Goal: Find contact information: Find contact information

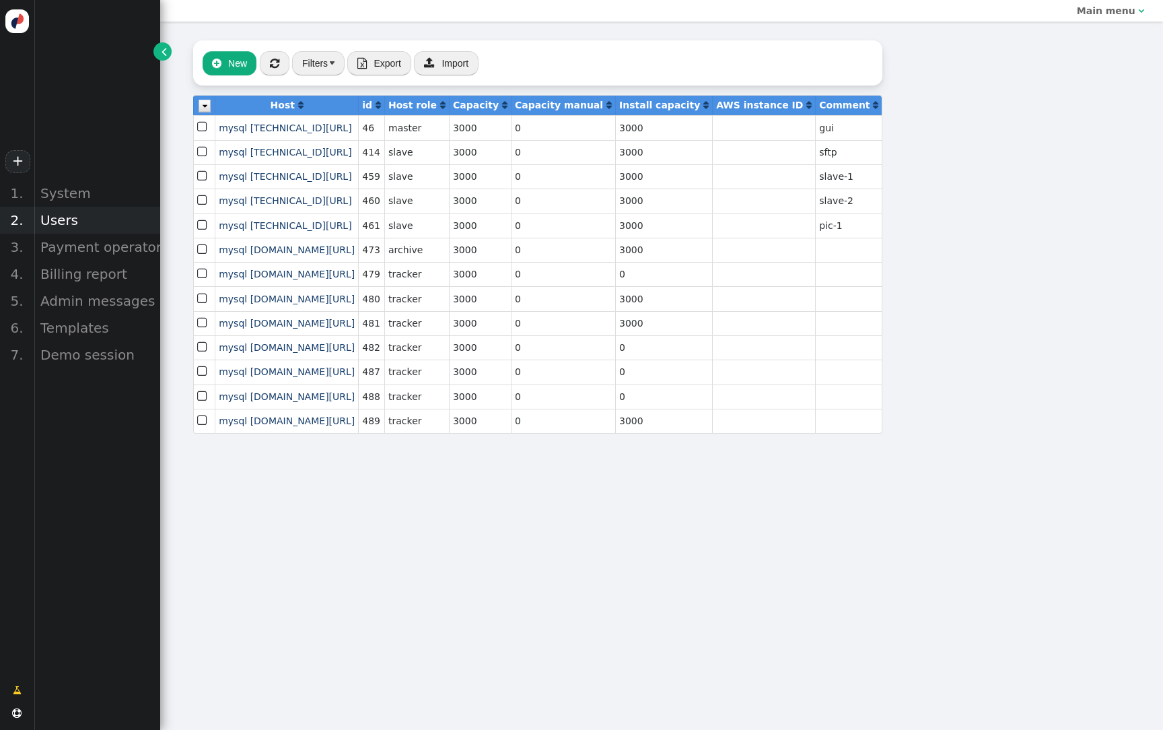
click at [73, 217] on div "Users" at bounding box center [97, 220] width 127 height 27
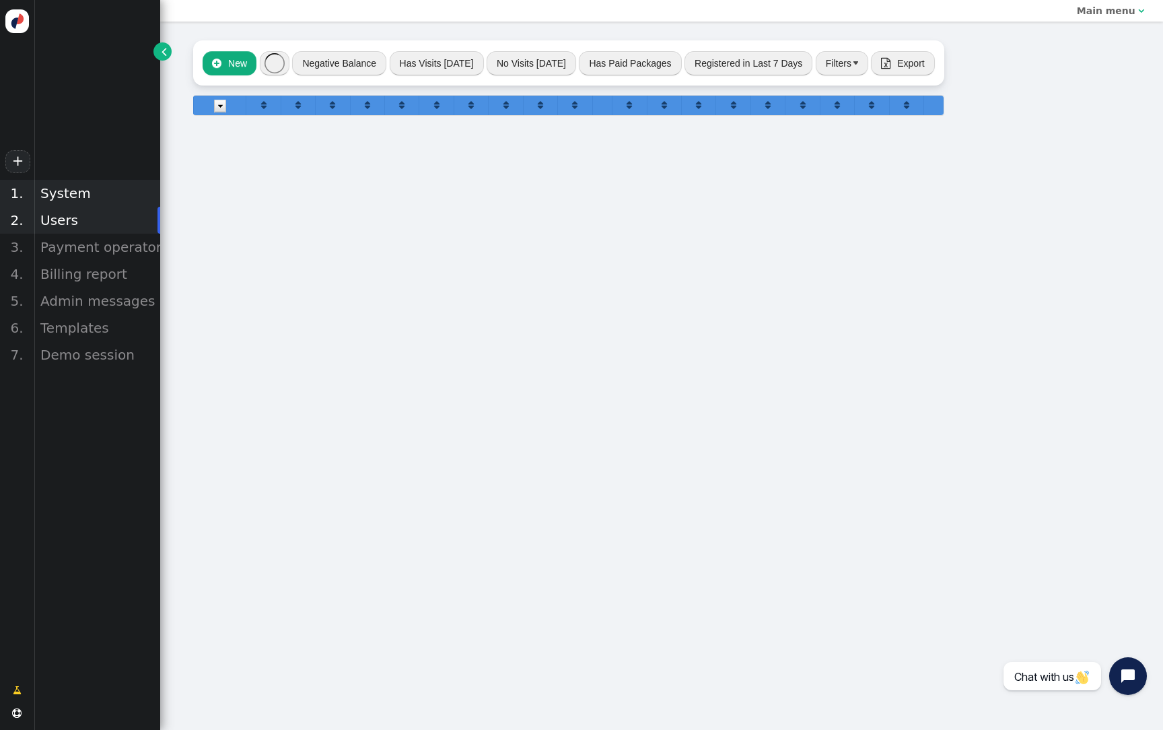
click at [86, 188] on div "System" at bounding box center [97, 193] width 127 height 27
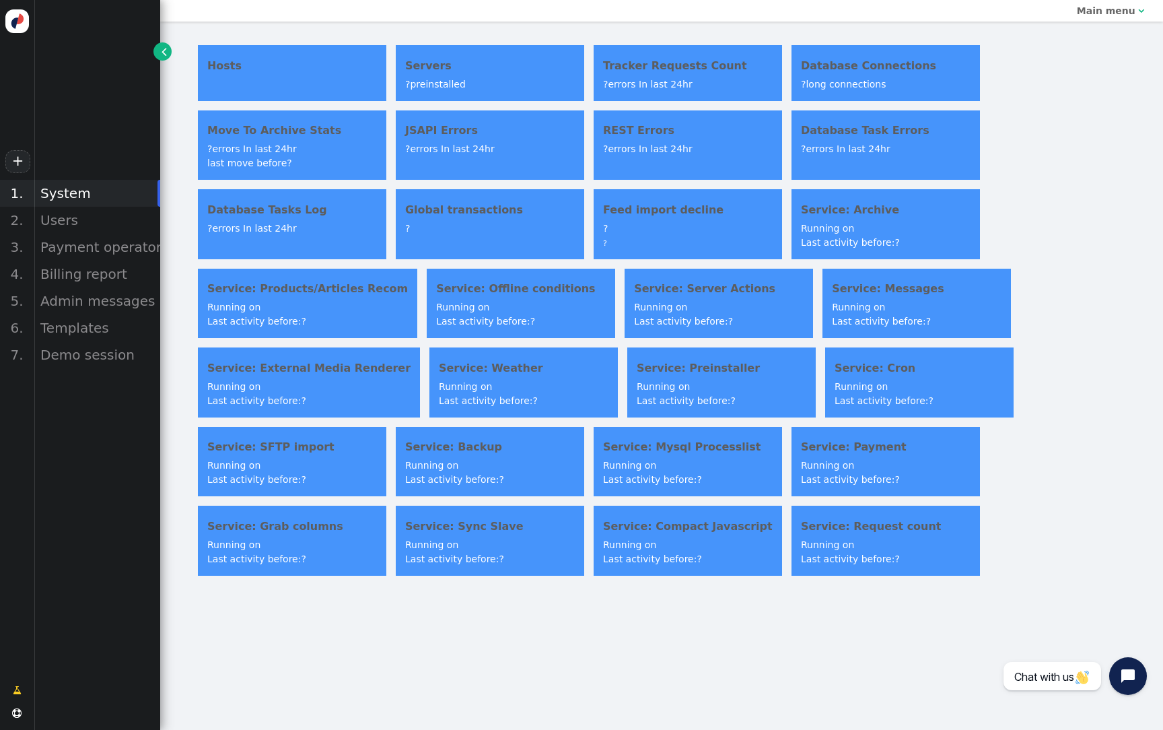
click at [508, 134] on h4 "JSAPI Errors" at bounding box center [490, 130] width 170 height 16
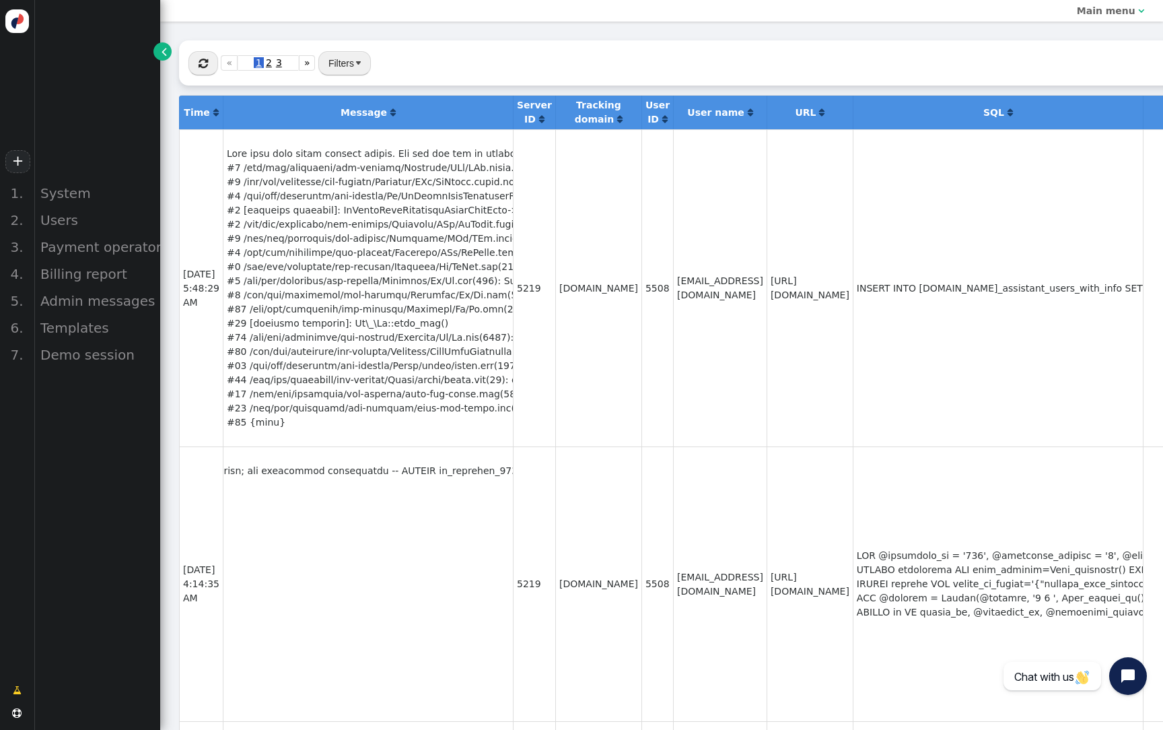
click at [295, 201] on div at bounding box center [368, 288] width 283 height 283
click at [199, 59] on span "" at bounding box center [203, 63] width 9 height 11
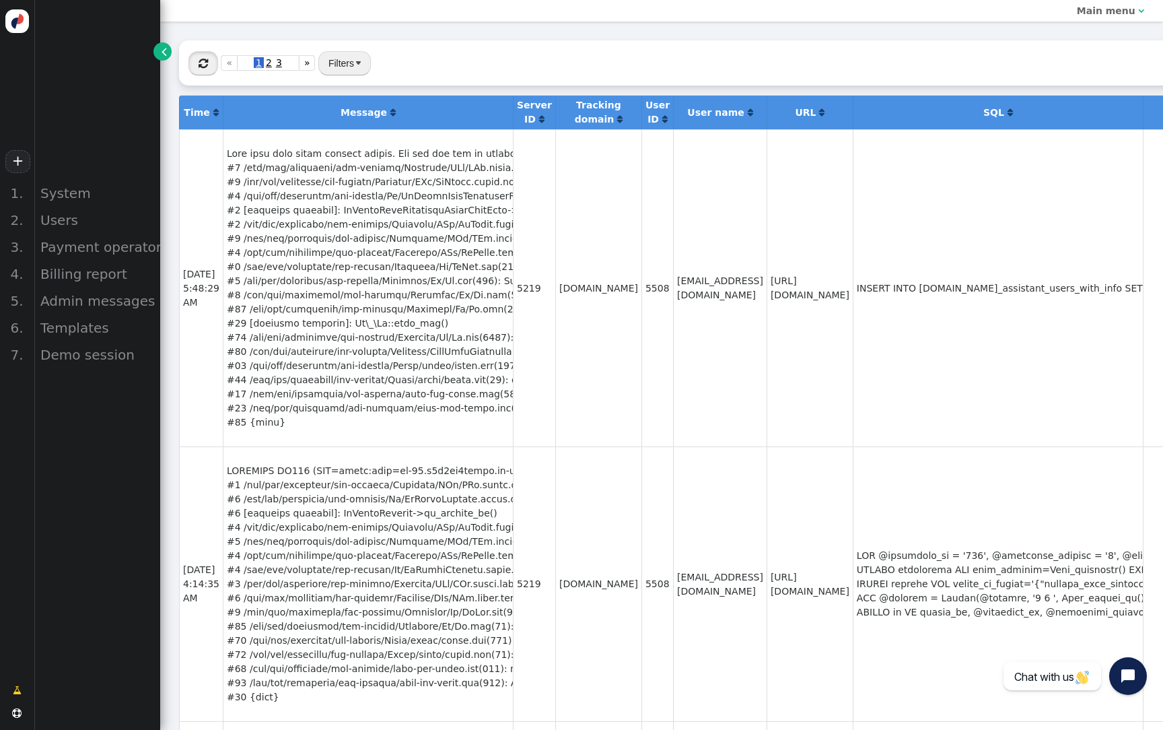
click at [199, 59] on span "" at bounding box center [203, 63] width 9 height 11
click at [205, 61] on span "" at bounding box center [203, 63] width 9 height 11
click at [205, 59] on span "" at bounding box center [203, 63] width 9 height 11
click at [205, 69] on button "" at bounding box center [203, 63] width 30 height 24
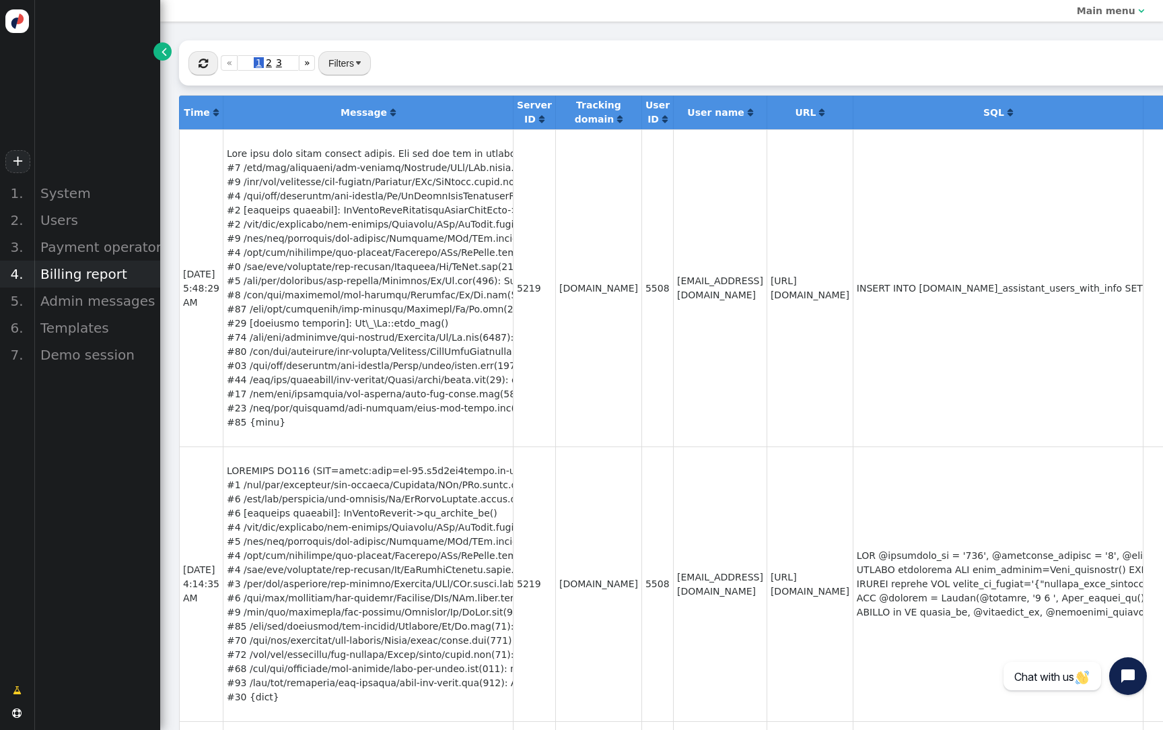
click at [73, 270] on div "Billing report" at bounding box center [97, 273] width 127 height 27
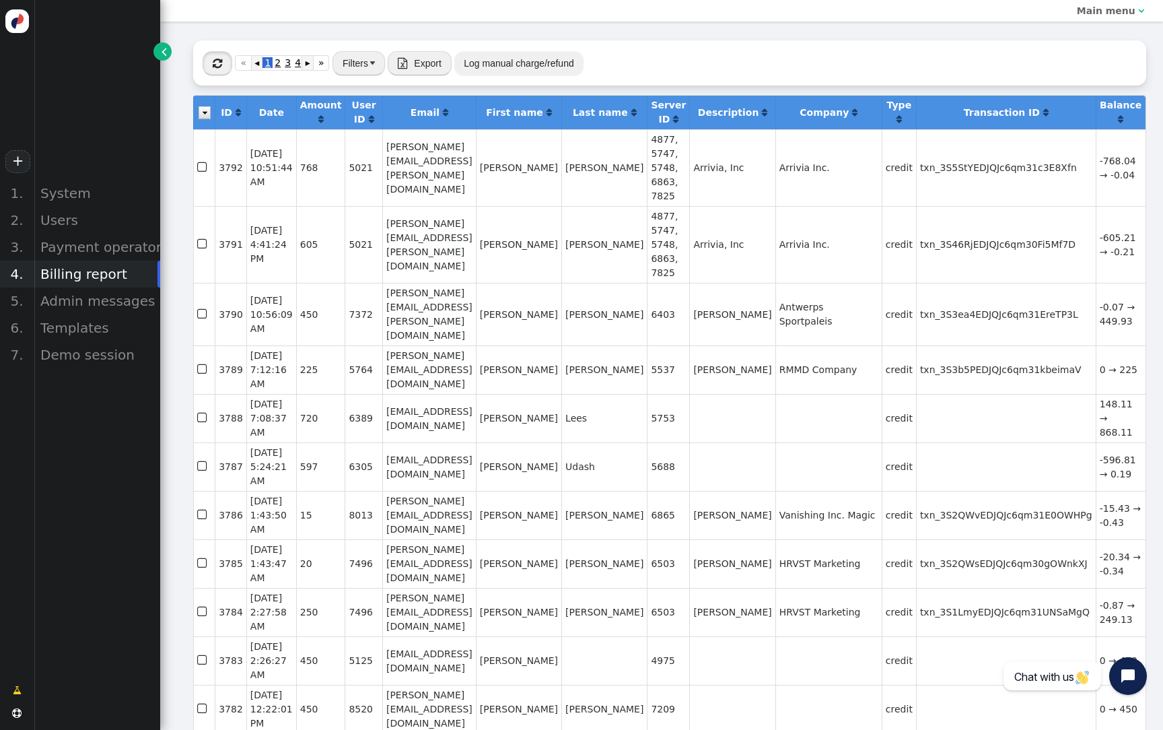
click at [216, 70] on button "" at bounding box center [218, 63] width 30 height 24
click at [102, 219] on div "Users" at bounding box center [97, 220] width 127 height 27
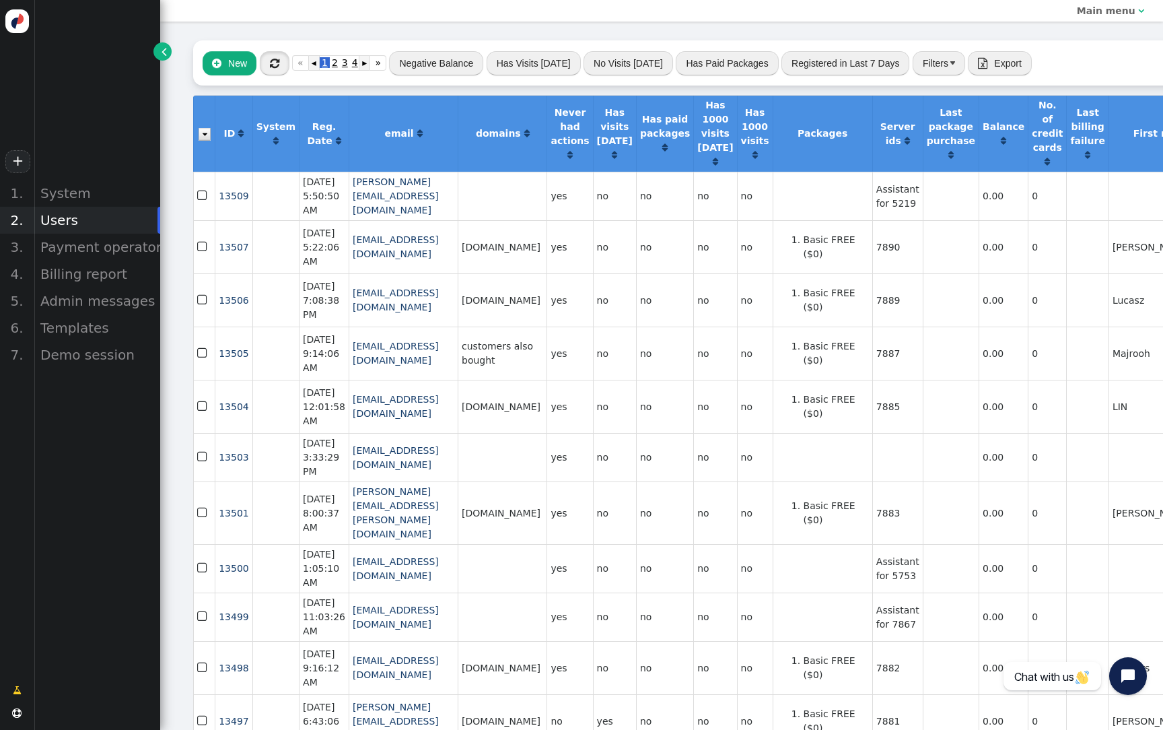
click at [280, 67] on button "" at bounding box center [275, 63] width 30 height 24
drag, startPoint x: 471, startPoint y: 204, endPoint x: 381, endPoint y: 210, distance: 90.4
click at [381, 210] on td "[PERSON_NAME][EMAIL_ADDRESS][DOMAIN_NAME]" at bounding box center [403, 196] width 109 height 48
copy link "[DOMAIN_NAME]"
